Goal: Task Accomplishment & Management: Manage account settings

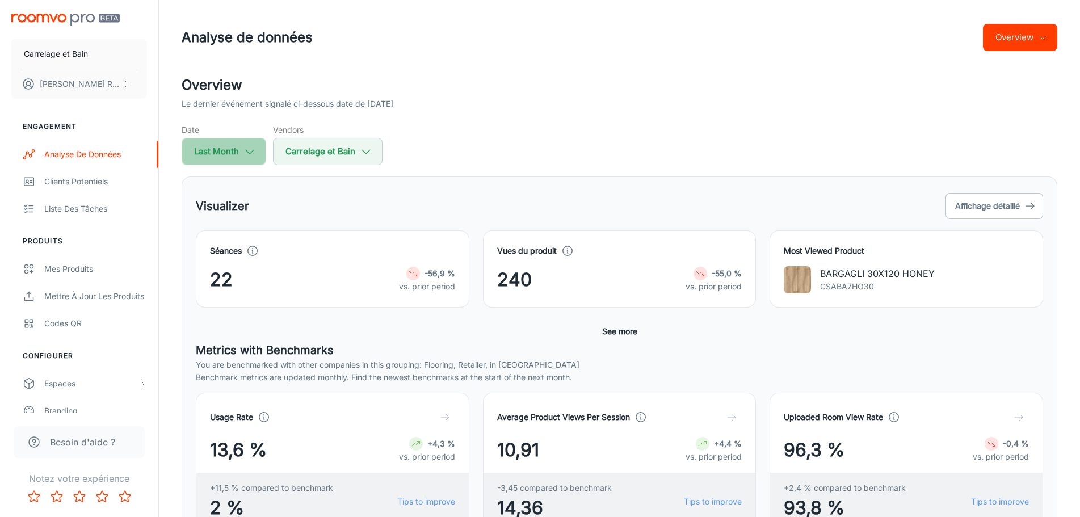
click at [224, 154] on button "Last Month" at bounding box center [224, 151] width 85 height 27
select select "7"
select select "2025"
select select "7"
select select "2025"
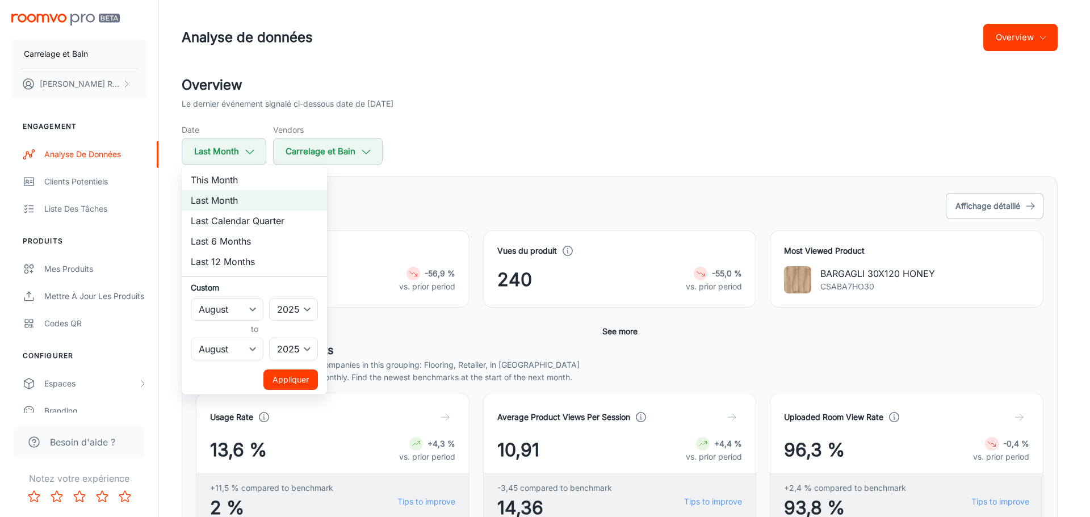
click at [224, 186] on li "This Month" at bounding box center [254, 180] width 145 height 20
select select "8"
click at [308, 383] on button "Appliquer" at bounding box center [290, 380] width 54 height 20
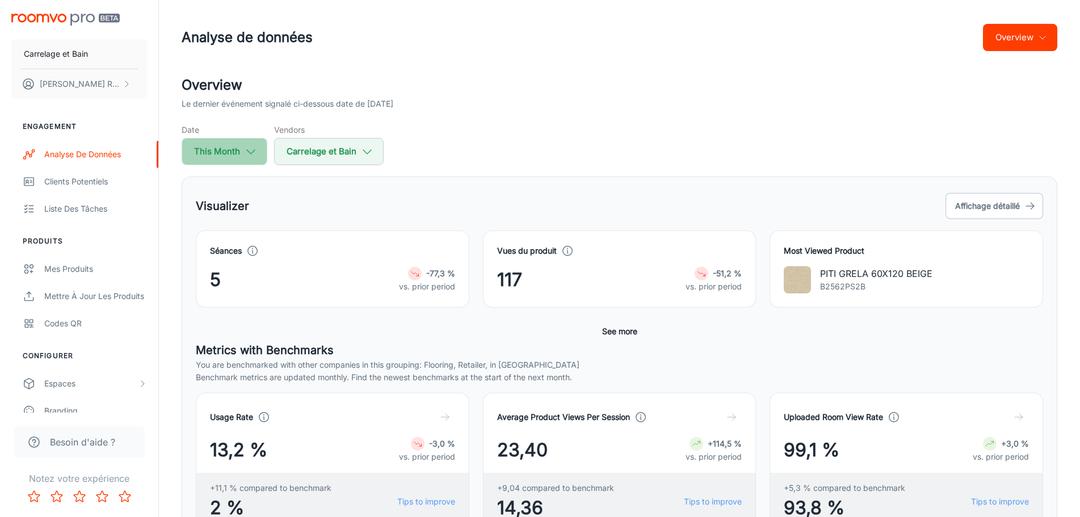
click at [246, 153] on icon "button" at bounding box center [251, 151] width 12 height 12
select select "8"
select select "2025"
select select "8"
select select "2025"
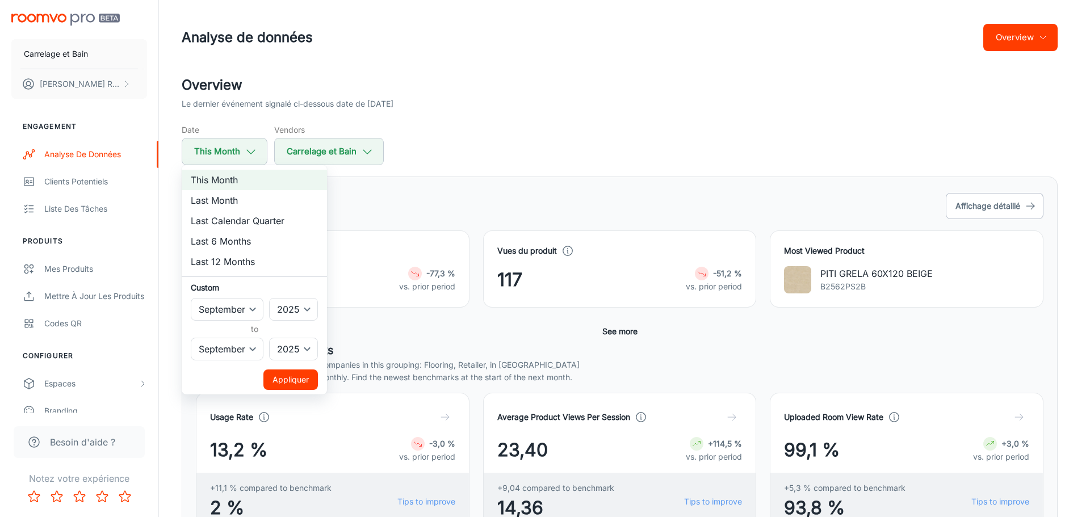
click at [232, 201] on li "Last Month" at bounding box center [254, 200] width 145 height 20
select select "7"
click at [620, 162] on div at bounding box center [545, 258] width 1090 height 517
select select "8"
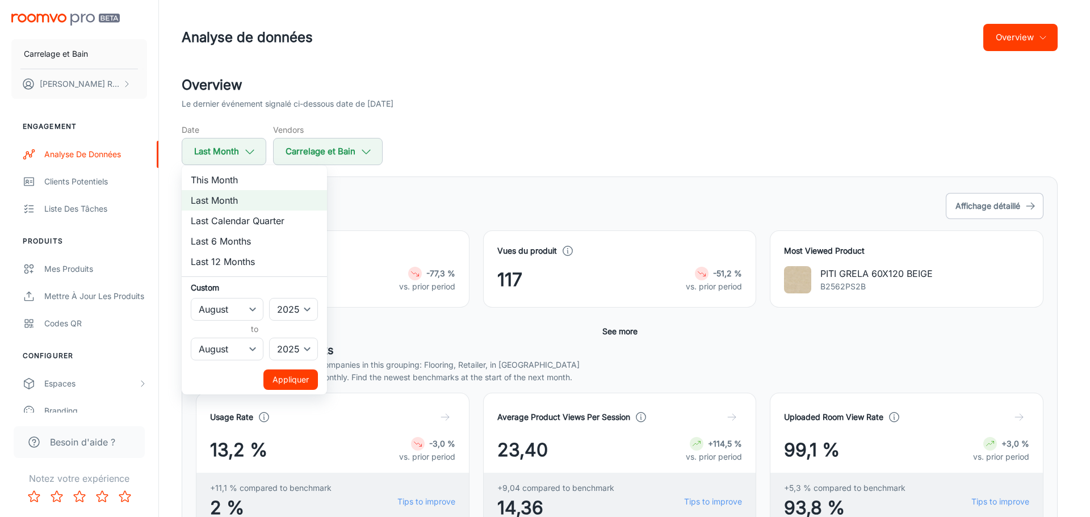
select select "8"
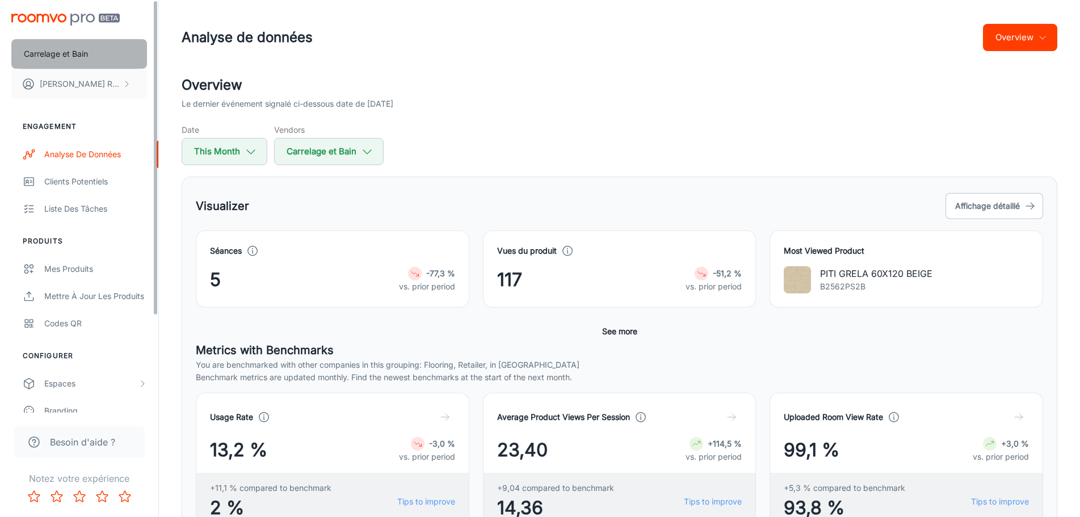
click at [77, 50] on p "Carrelage et Bain" at bounding box center [56, 54] width 64 height 12
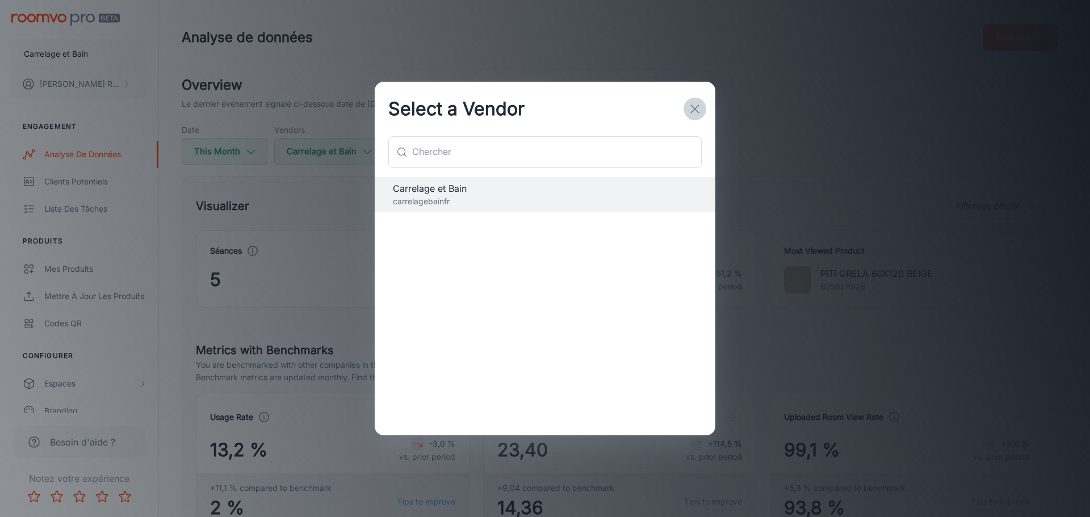
drag, startPoint x: 691, startPoint y: 107, endPoint x: 653, endPoint y: 91, distance: 40.5
click at [691, 107] on icon "button" at bounding box center [695, 109] width 14 height 14
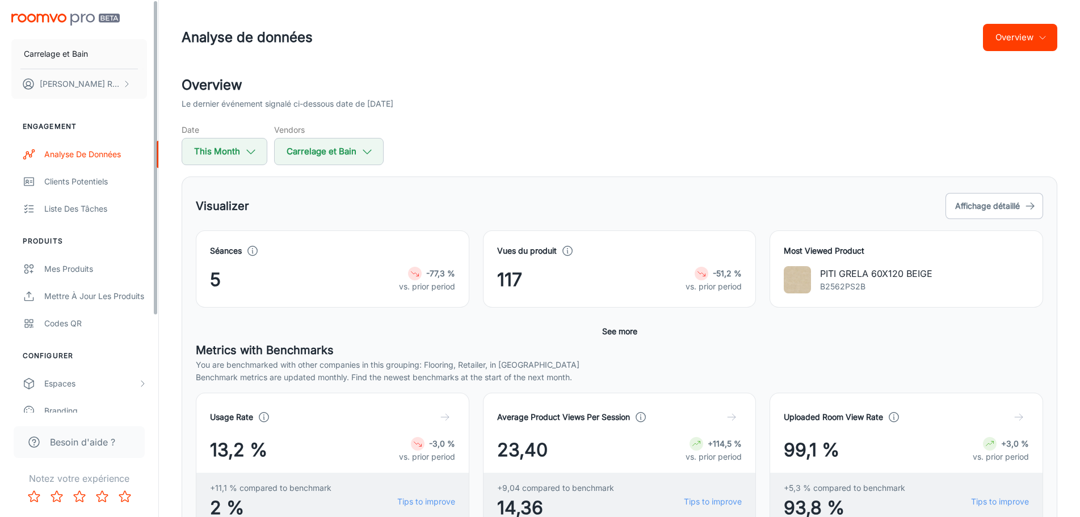
click at [40, 13] on div "Carrelage et Bain [PERSON_NAME]" at bounding box center [79, 54] width 158 height 108
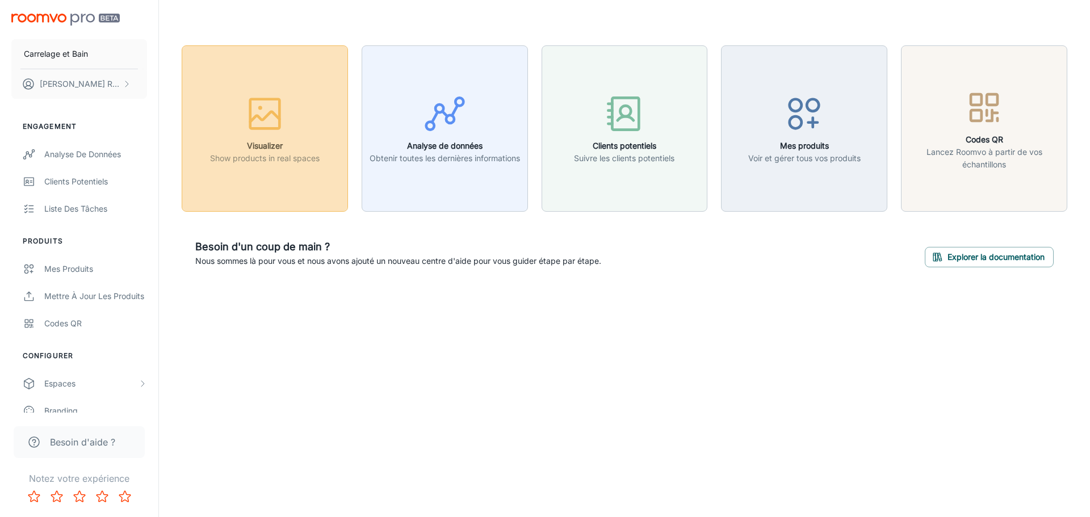
click at [265, 120] on icon "button" at bounding box center [265, 114] width 43 height 43
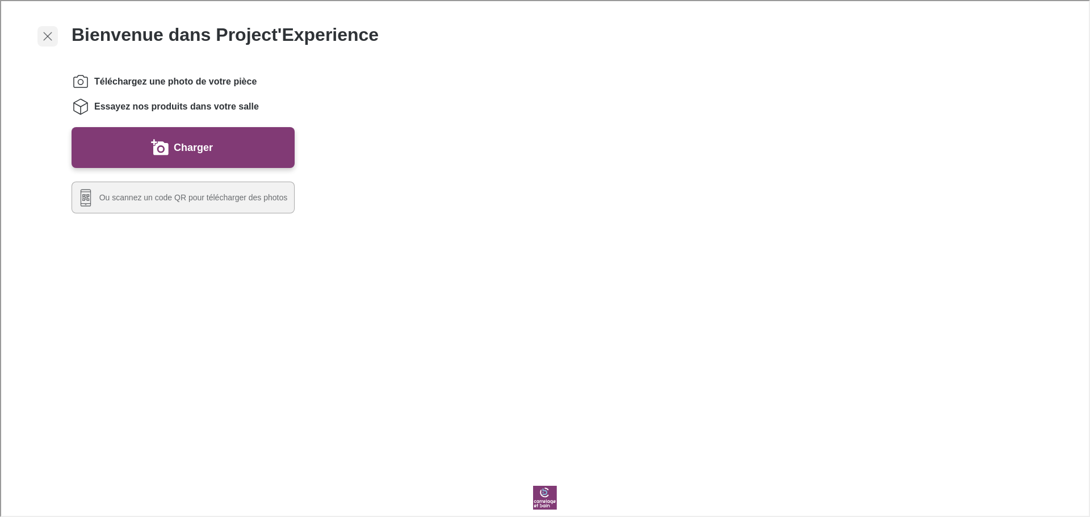
click at [51, 35] on icon "Sortir du visualiseur" at bounding box center [47, 35] width 14 height 14
